Goal: Task Accomplishment & Management: Use online tool/utility

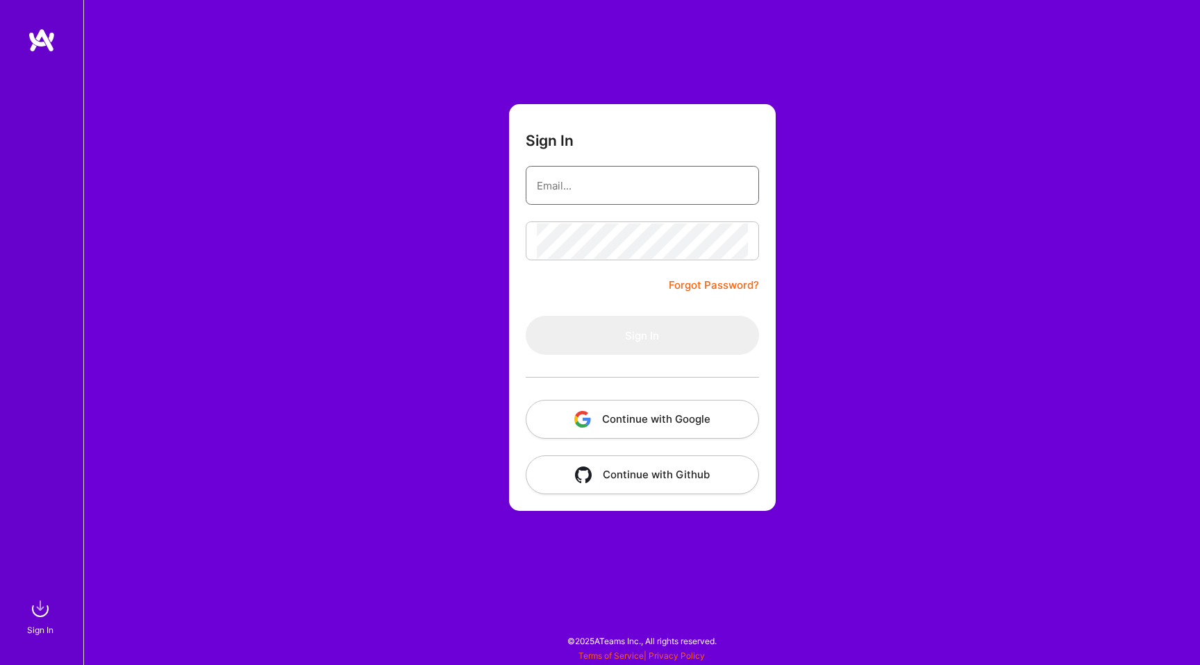
click at [601, 190] on input "email" at bounding box center [642, 185] width 211 height 35
type input "[PERSON_NAME][EMAIL_ADDRESS][PERSON_NAME][DOMAIN_NAME]"
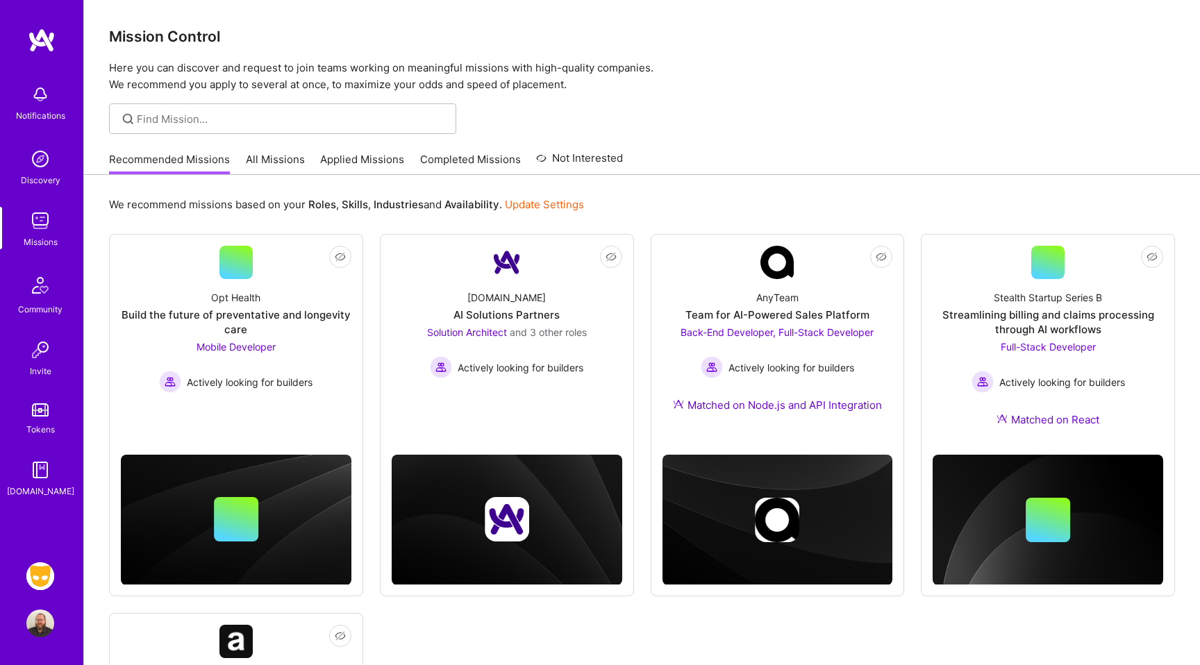
click at [31, 577] on img at bounding box center [40, 577] width 28 height 28
